Goal: Information Seeking & Learning: Learn about a topic

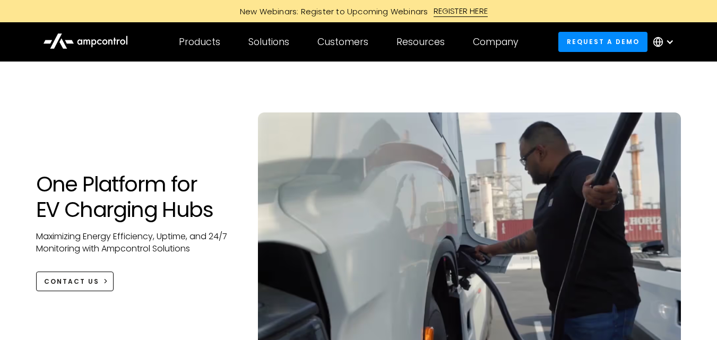
scroll to position [89, 0]
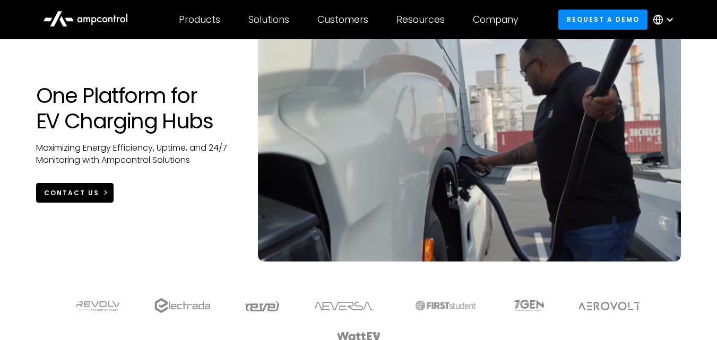
click at [102, 196] on icon at bounding box center [105, 192] width 7 height 7
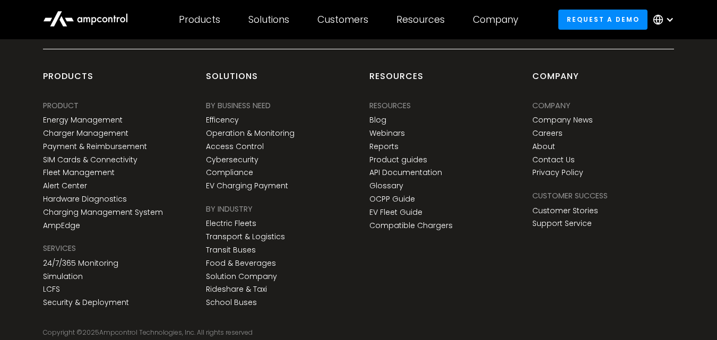
scroll to position [3996, 0]
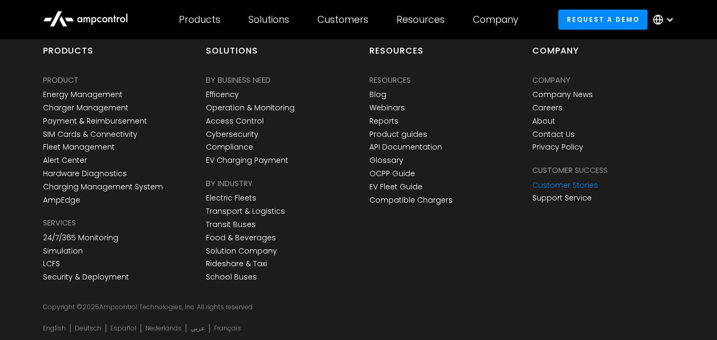
click at [570, 185] on link "Customer Stories" at bounding box center [566, 185] width 66 height 9
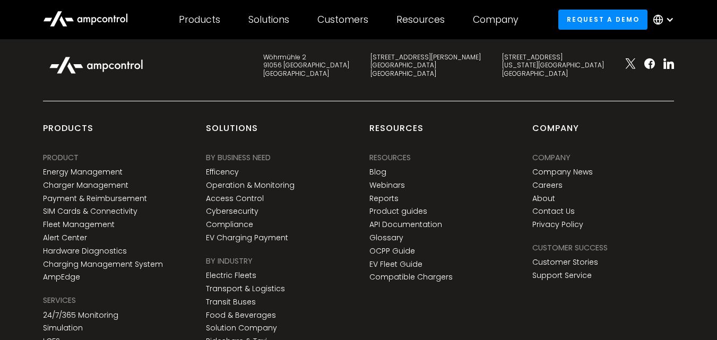
scroll to position [2478, 0]
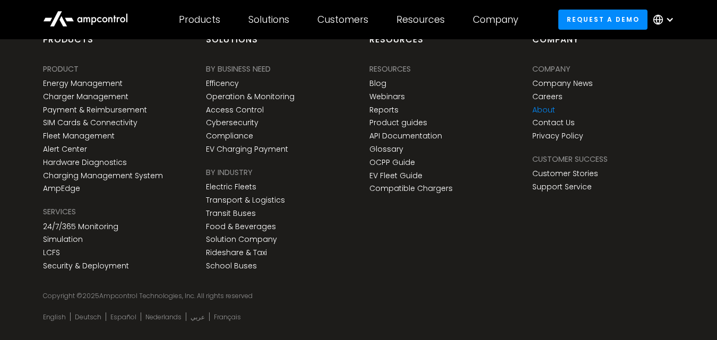
click at [545, 106] on link "About" at bounding box center [544, 110] width 23 height 9
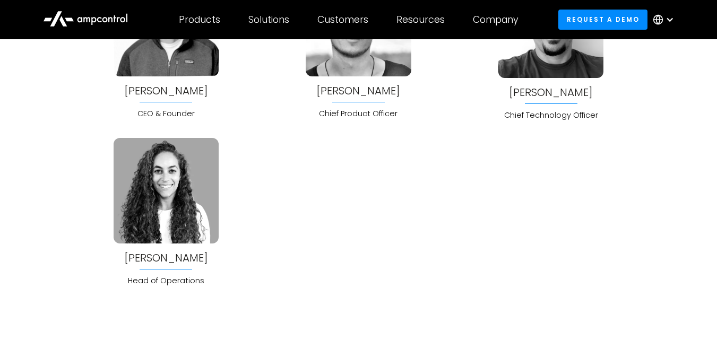
scroll to position [2824, 0]
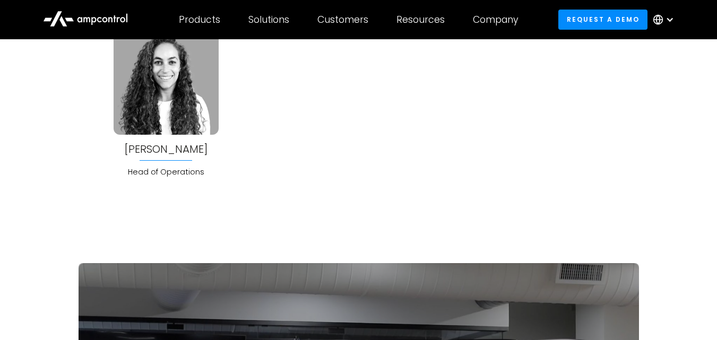
scroll to position [2832, 0]
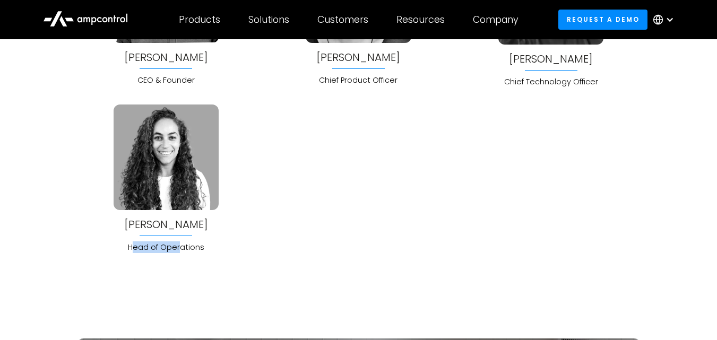
drag, startPoint x: 135, startPoint y: 249, endPoint x: 188, endPoint y: 243, distance: 53.4
click at [188, 243] on div "Head of Operations" at bounding box center [166, 248] width 105 height 12
click at [203, 251] on div "Head of Operations" at bounding box center [166, 248] width 105 height 12
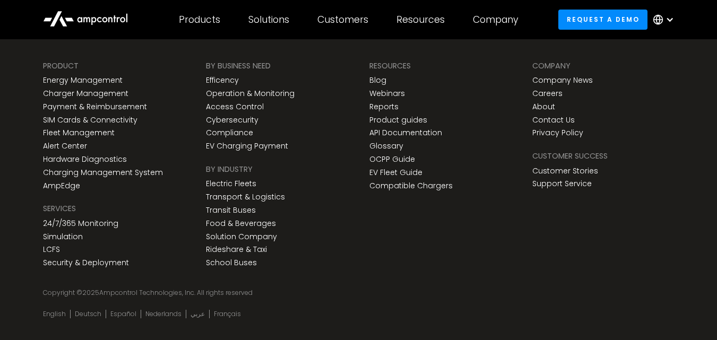
scroll to position [3975, 0]
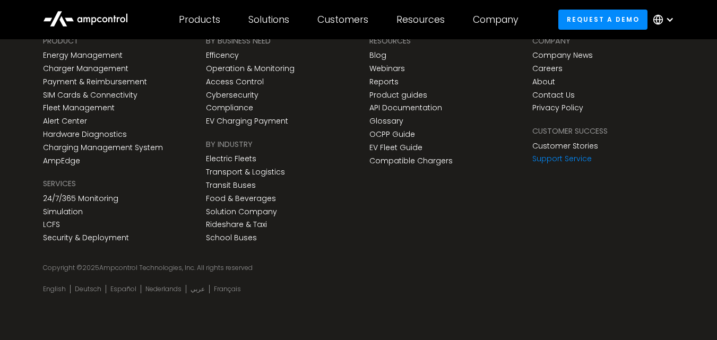
click at [555, 156] on link "Support Service" at bounding box center [562, 159] width 59 height 9
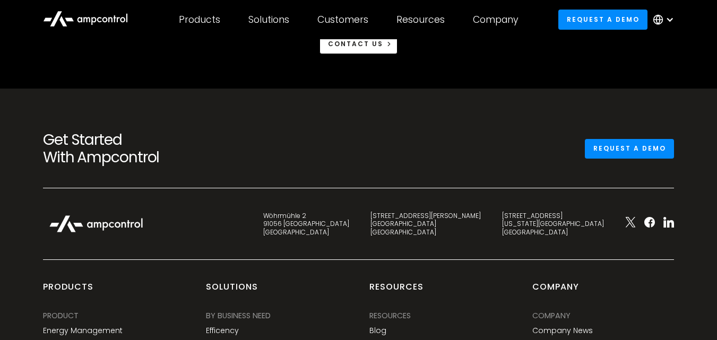
scroll to position [1984, 0]
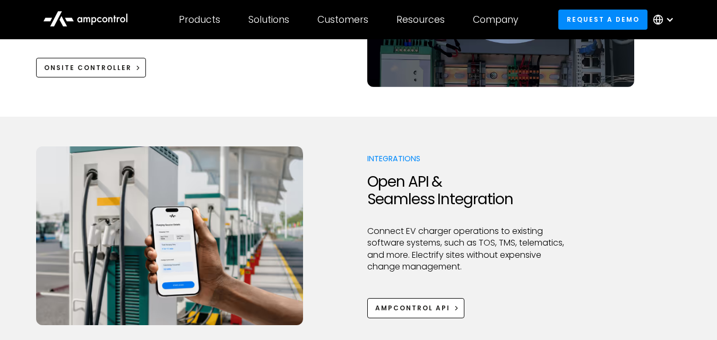
scroll to position [850, 0]
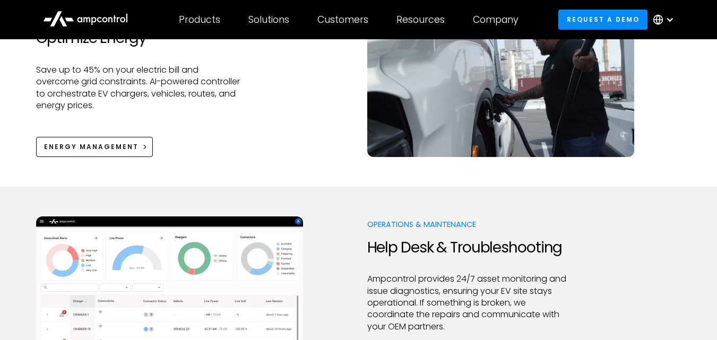
click at [669, 19] on div at bounding box center [670, 19] width 8 height 8
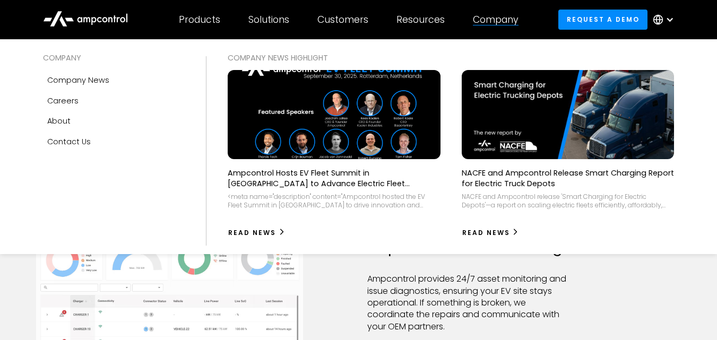
click at [492, 15] on div "Company" at bounding box center [496, 20] width 46 height 12
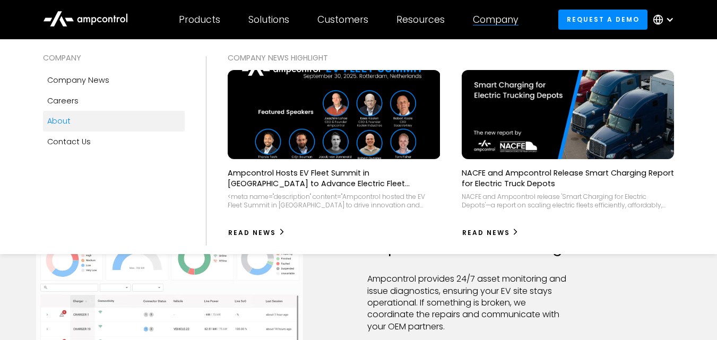
click at [94, 127] on link "About" at bounding box center [114, 121] width 142 height 20
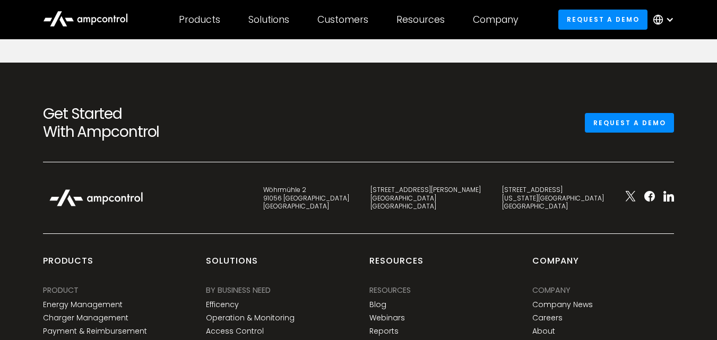
scroll to position [3620, 0]
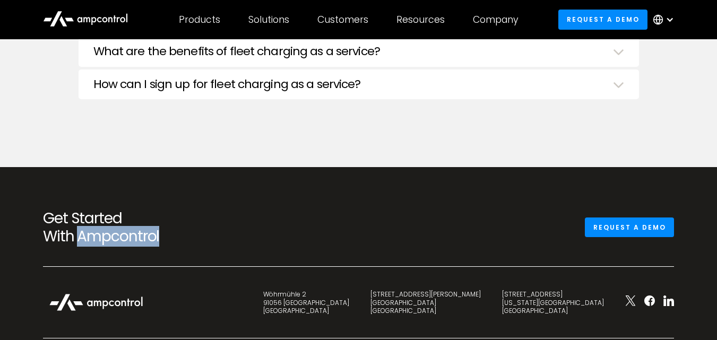
drag, startPoint x: 79, startPoint y: 240, endPoint x: 165, endPoint y: 228, distance: 86.9
click at [165, 228] on h2 "Get Started With Ampcontrol" at bounding box center [141, 228] width 196 height 36
copy h2 "Ampcontrol"
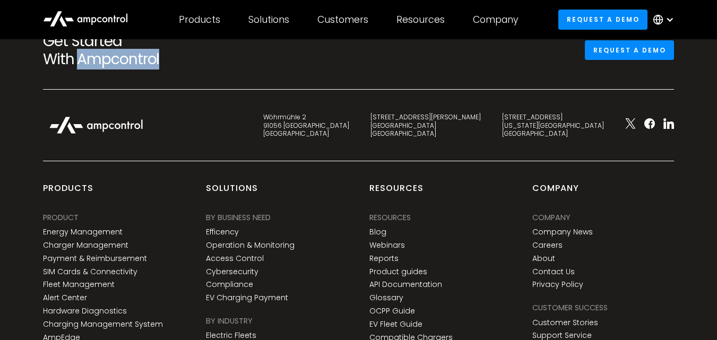
scroll to position [3975, 0]
